Goal: Task Accomplishment & Management: Use online tool/utility

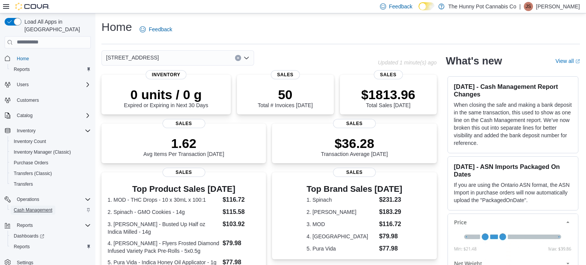
click at [35, 207] on span "Cash Management" at bounding box center [33, 210] width 39 height 6
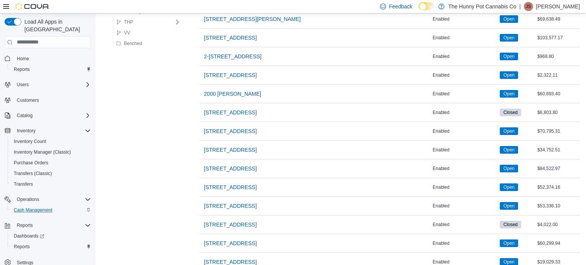
scroll to position [335, 0]
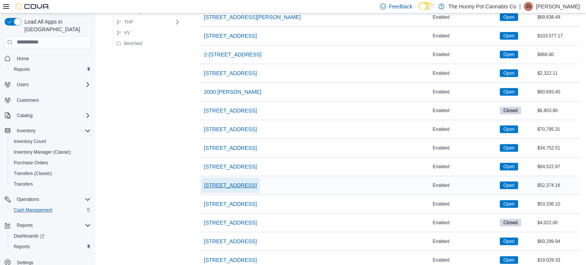
click at [242, 182] on span "[STREET_ADDRESS]" at bounding box center [230, 186] width 53 height 8
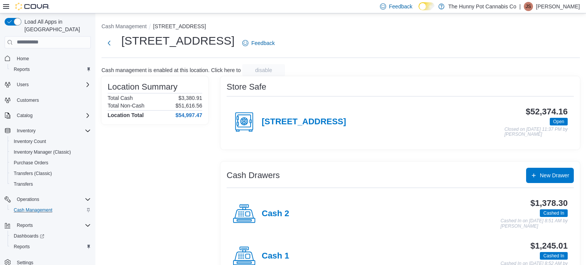
scroll to position [24, 0]
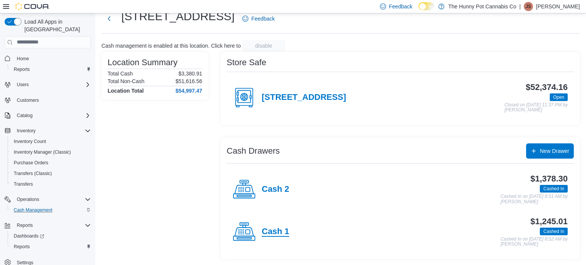
click at [274, 227] on h4 "Cash 1" at bounding box center [275, 232] width 27 height 10
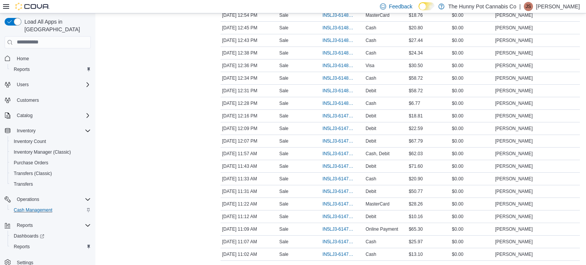
scroll to position [183, 0]
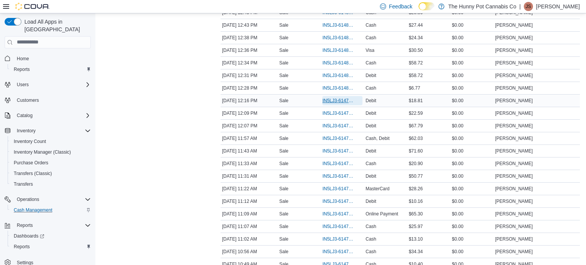
click at [330, 99] on span "IN5LJ3-6147978" at bounding box center [338, 101] width 32 height 6
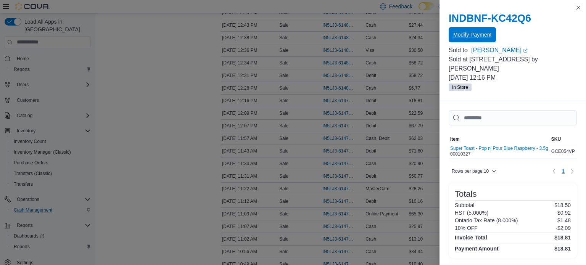
click at [464, 39] on span "Modify Payment" at bounding box center [472, 34] width 38 height 15
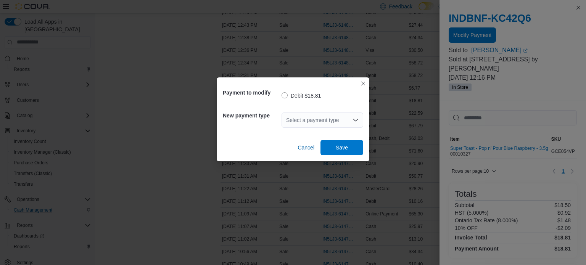
click at [332, 125] on div "Select a payment type" at bounding box center [323, 120] width 82 height 15
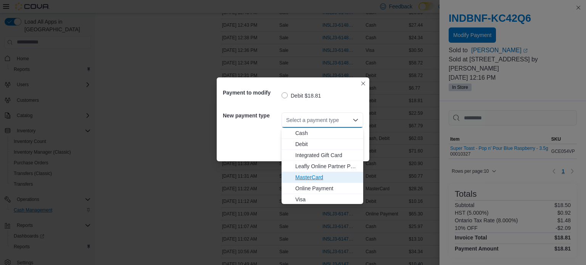
click at [322, 180] on span "MasterCard" at bounding box center [326, 178] width 63 height 8
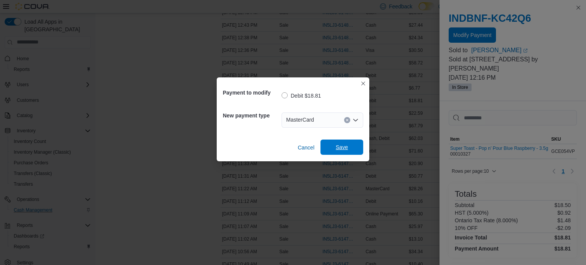
click at [338, 151] on span "Save" at bounding box center [342, 147] width 12 height 8
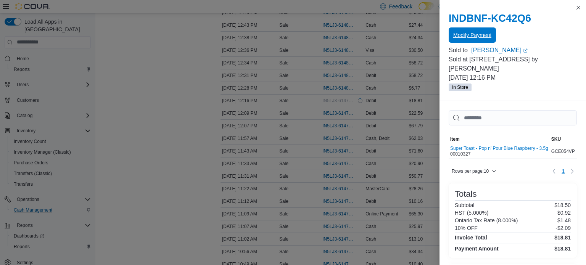
scroll to position [0, 0]
